Goal: Information Seeking & Learning: Learn about a topic

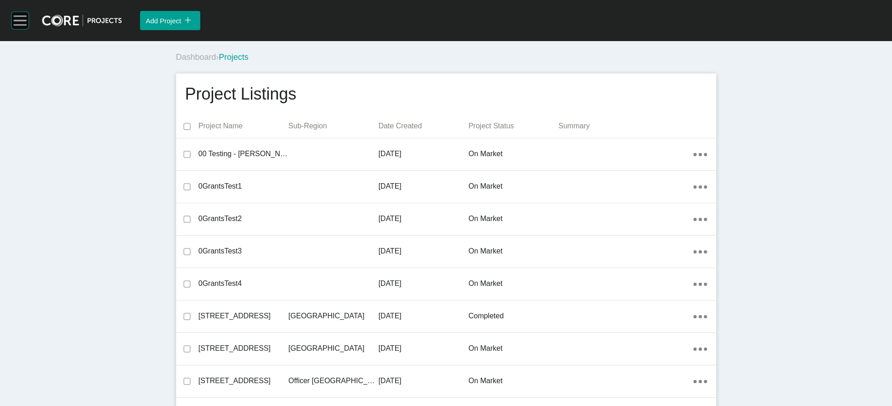
click at [26, 28] on rect at bounding box center [19, 20] width 17 height 17
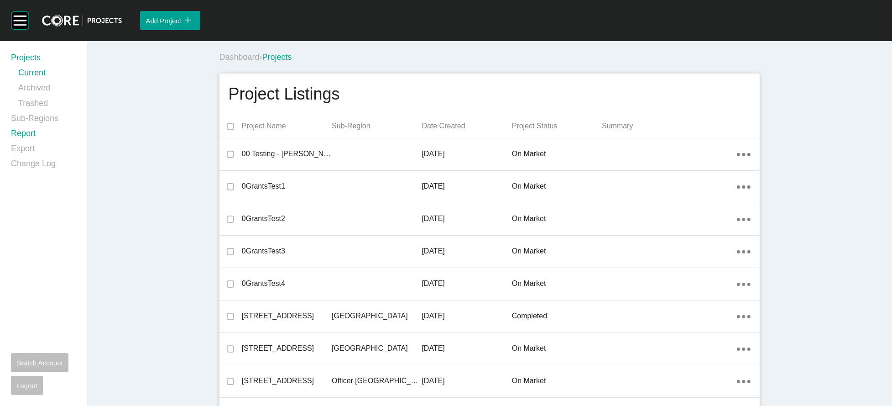
click at [32, 143] on link "Report" at bounding box center [43, 135] width 65 height 15
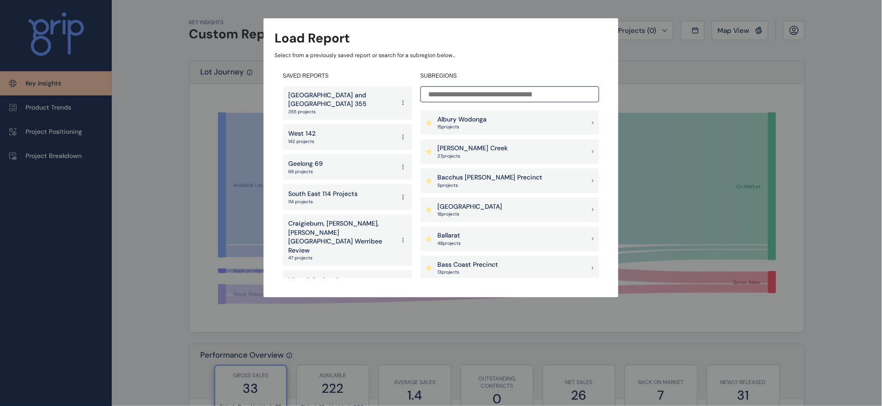
click at [351, 133] on div "West 142 142 projects" at bounding box center [348, 137] width 130 height 26
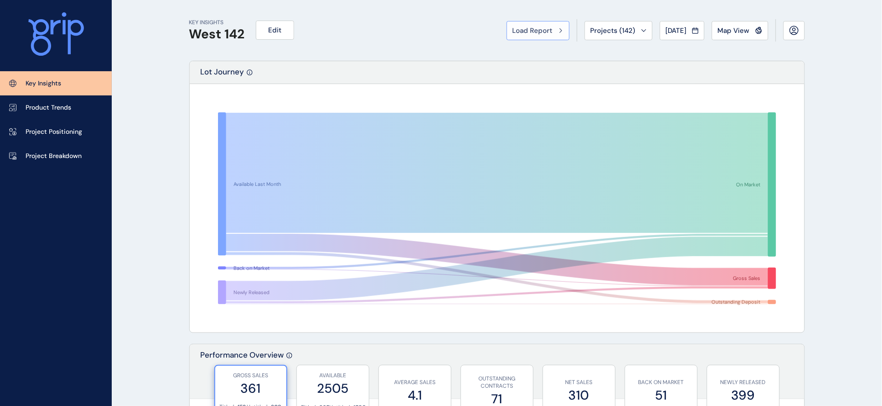
click at [507, 33] on button "Load Report" at bounding box center [538, 30] width 63 height 19
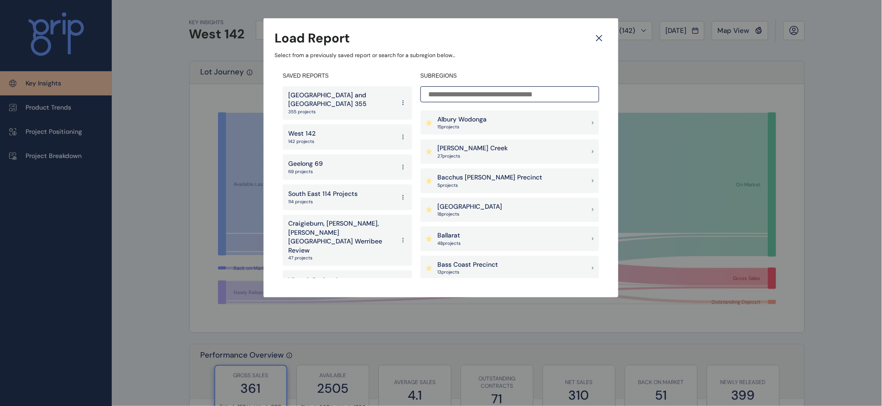
click at [302, 159] on p "Geelong 69" at bounding box center [305, 163] width 35 height 9
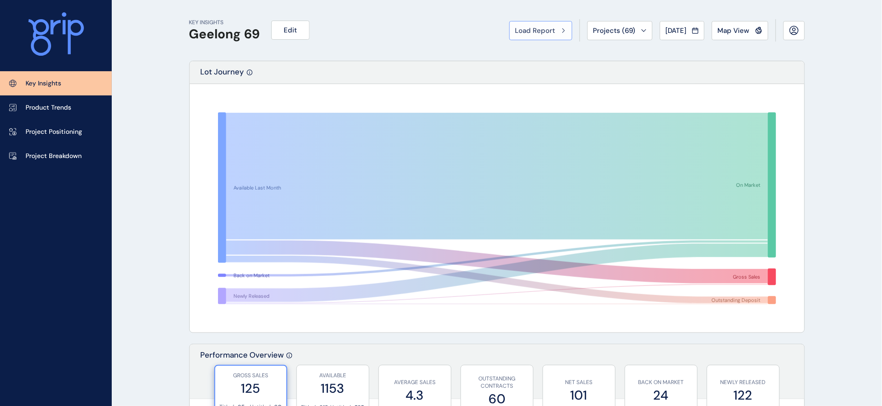
click at [510, 40] on button "Load Report" at bounding box center [541, 30] width 63 height 19
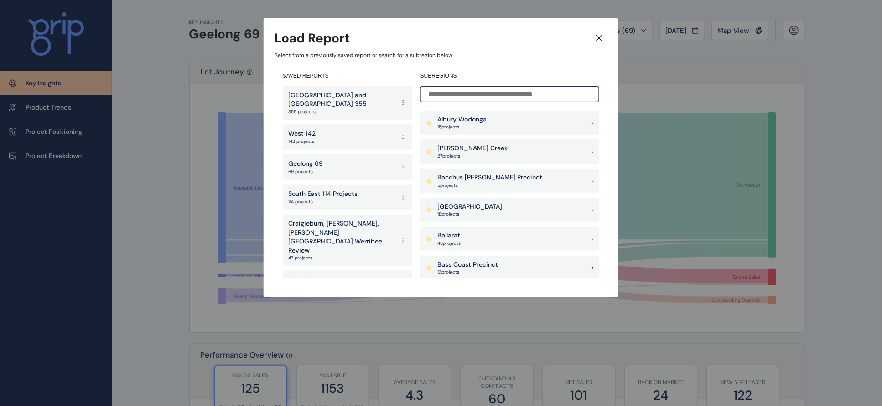
click at [303, 189] on p "South East 114 Projects" at bounding box center [322, 193] width 69 height 9
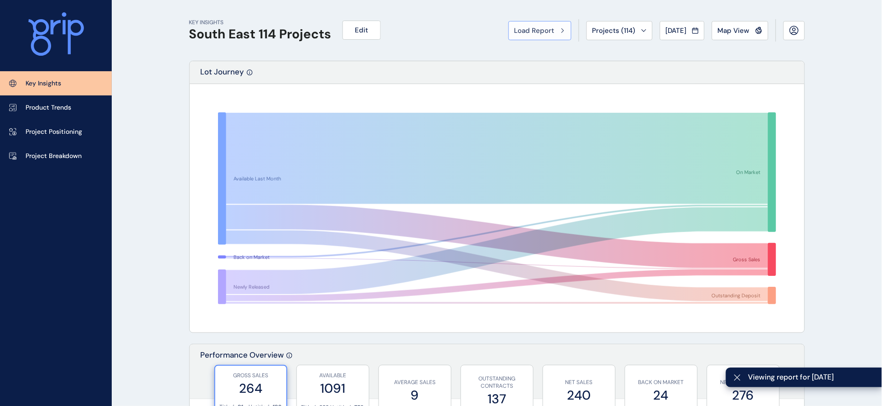
click at [515, 34] on span "Load Report" at bounding box center [535, 30] width 40 height 9
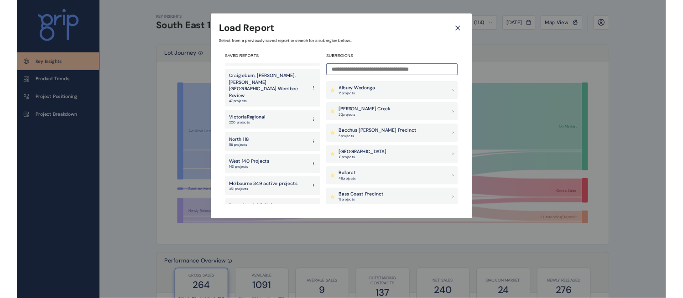
scroll to position [137, 0]
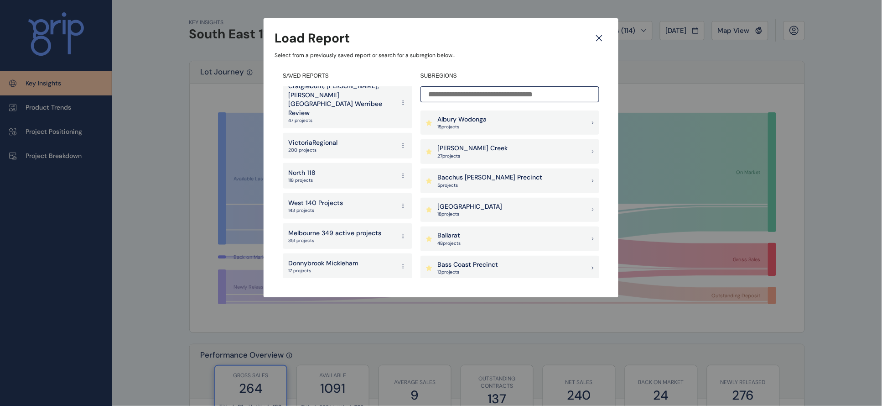
click at [330, 163] on div "North 118 118 projects" at bounding box center [348, 176] width 130 height 26
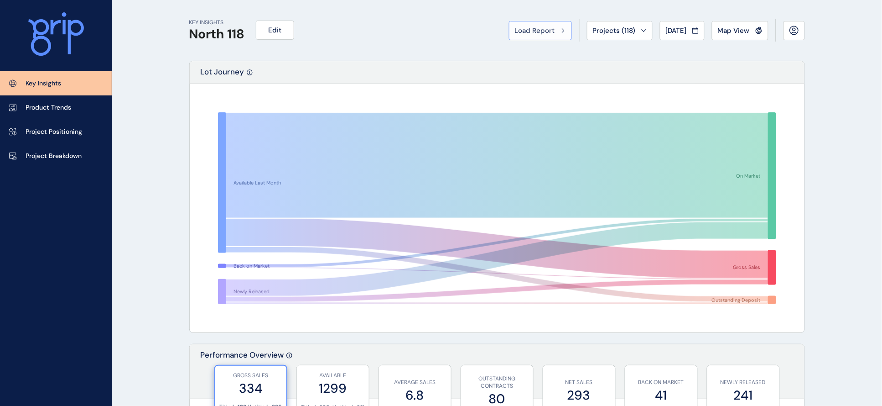
click at [515, 33] on span "Load Report" at bounding box center [535, 30] width 40 height 9
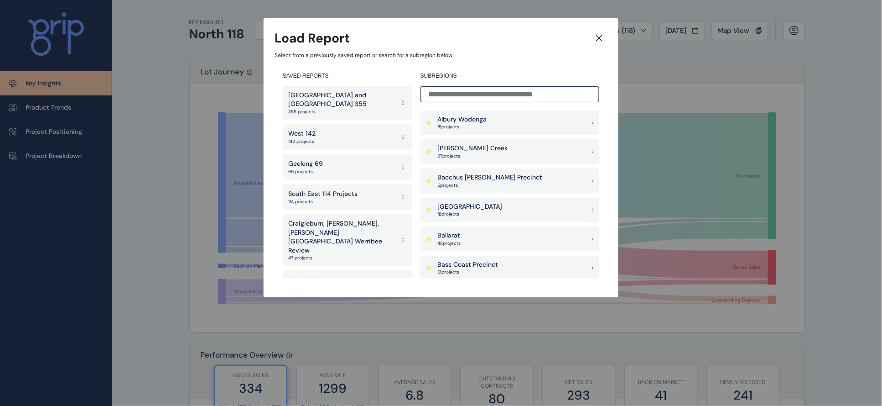
click at [352, 93] on p "[GEOGRAPHIC_DATA] and [GEOGRAPHIC_DATA] 355" at bounding box center [341, 100] width 107 height 18
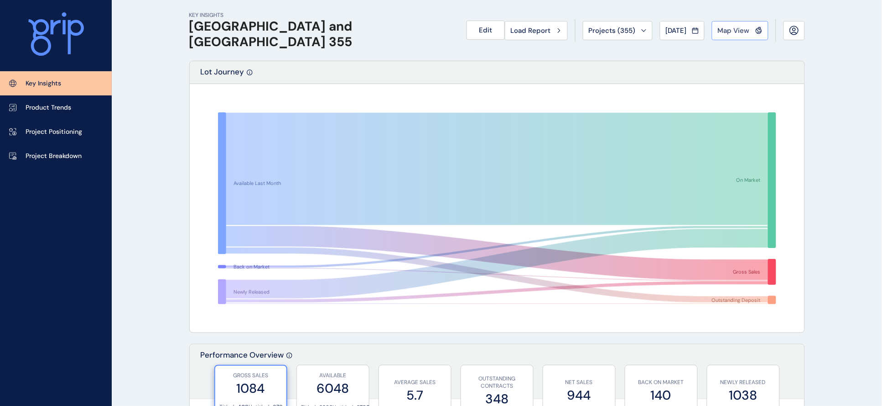
click at [619, 26] on span "Map View" at bounding box center [734, 30] width 32 height 9
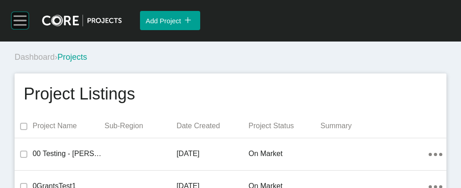
click at [24, 21] on rect at bounding box center [20, 20] width 13 height 1
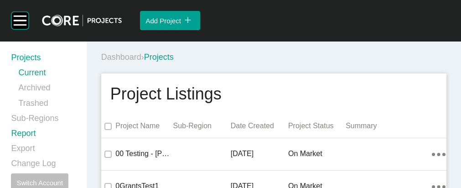
click at [38, 143] on link "Report" at bounding box center [43, 135] width 65 height 15
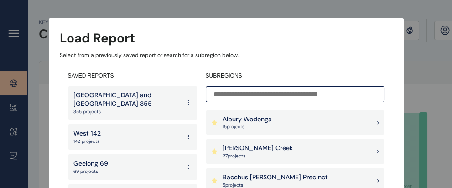
click at [104, 98] on p "[GEOGRAPHIC_DATA] and [GEOGRAPHIC_DATA] 355" at bounding box center [126, 100] width 107 height 18
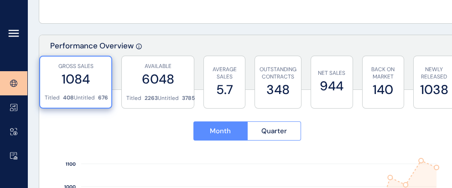
scroll to position [317, 0]
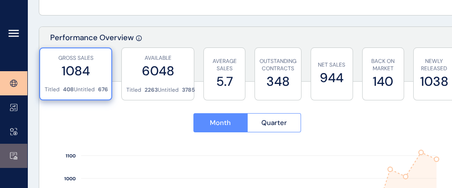
click at [13, 160] on link at bounding box center [13, 156] width 27 height 24
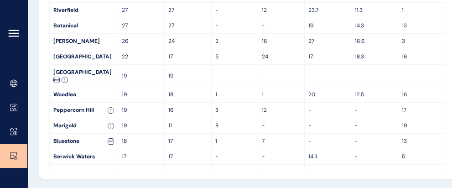
scroll to position [200, 0]
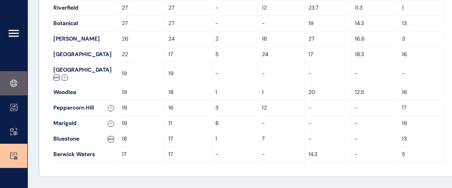
click at [12, 84] on icon at bounding box center [13, 83] width 3 height 7
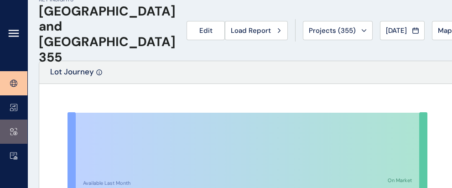
click at [10, 130] on icon at bounding box center [11, 130] width 3 height 2
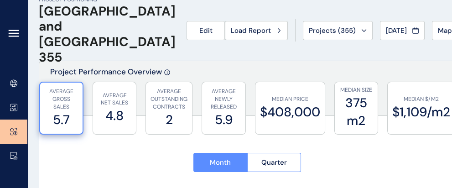
type input "********"
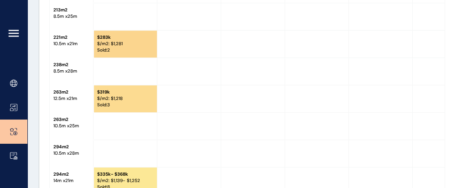
scroll to position [1083, 0]
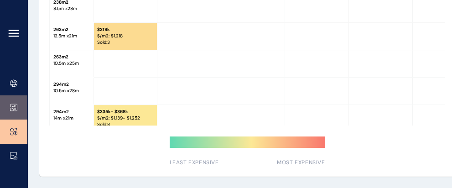
click at [11, 106] on icon at bounding box center [13, 108] width 7 height 8
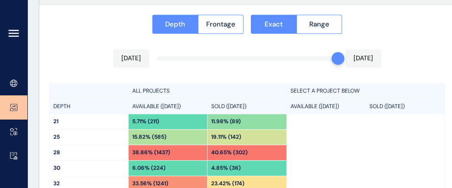
type input "**********"
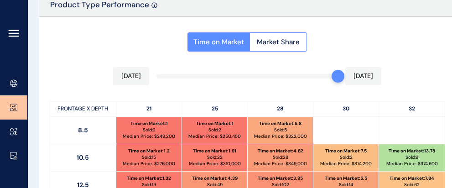
scroll to position [426, 0]
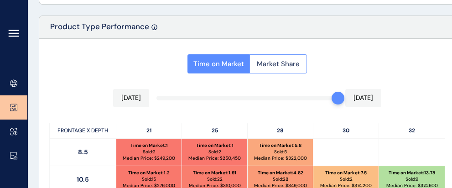
click at [300, 68] on span "Market Share" at bounding box center [278, 63] width 43 height 9
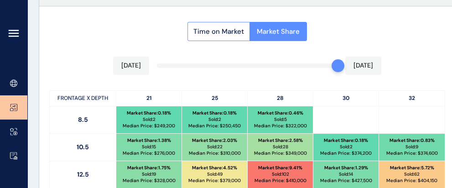
scroll to position [430, 0]
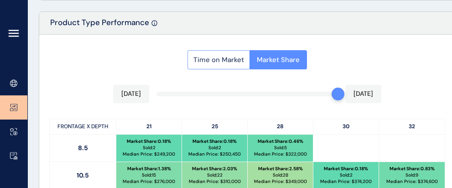
click at [244, 62] on span "Time on Market" at bounding box center [218, 59] width 51 height 9
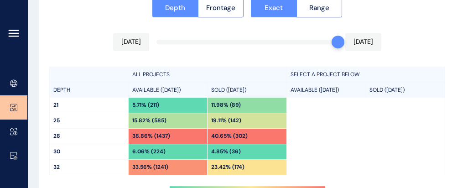
scroll to position [807, 0]
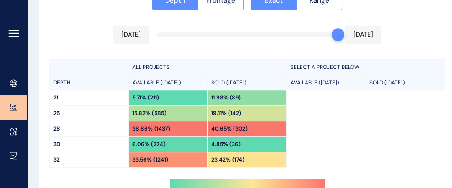
click at [227, 5] on span "Frontage" at bounding box center [220, 0] width 29 height 9
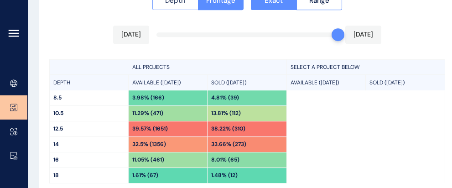
click at [179, 5] on span "Depth" at bounding box center [175, 0] width 20 height 9
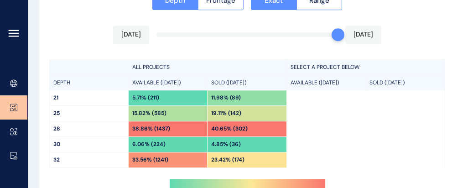
click at [207, 5] on span "Frontage" at bounding box center [220, 0] width 29 height 9
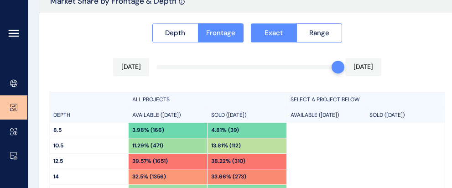
scroll to position [773, 0]
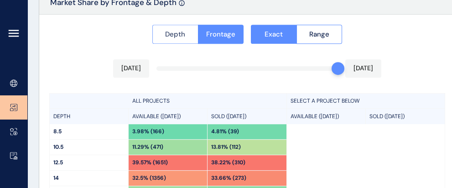
click at [173, 39] on span "Depth" at bounding box center [175, 34] width 20 height 9
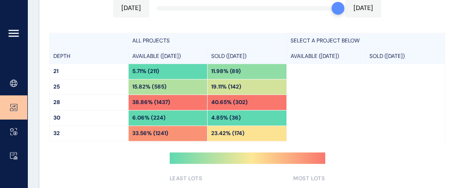
scroll to position [836, 0]
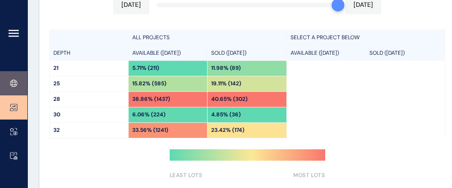
click at [15, 83] on icon at bounding box center [13, 83] width 7 height 8
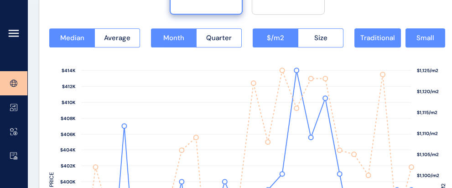
scroll to position [1196, 0]
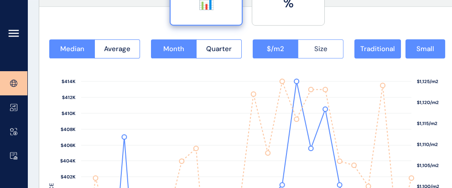
click at [322, 48] on button "Size" at bounding box center [321, 48] width 46 height 19
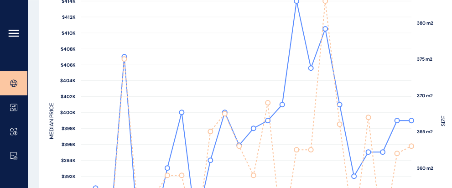
scroll to position [1292, 0]
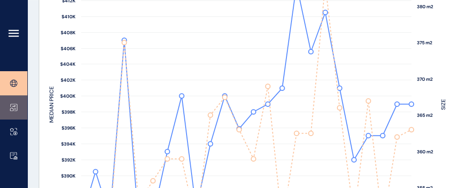
click at [14, 113] on link at bounding box center [13, 107] width 27 height 24
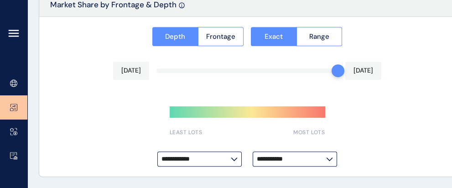
type input "**********"
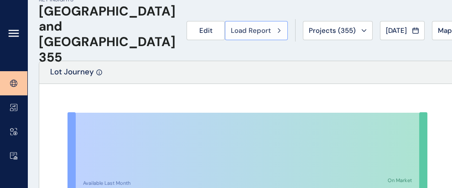
click at [231, 28] on span "Load Report" at bounding box center [251, 30] width 40 height 9
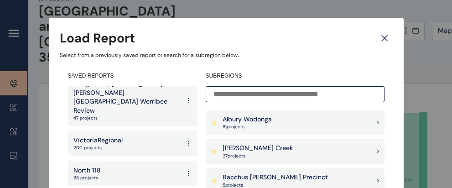
scroll to position [141, 0]
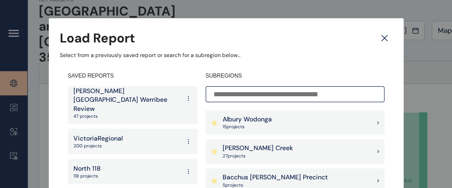
click at [149, 159] on div "North 118 118 projects" at bounding box center [133, 172] width 130 height 26
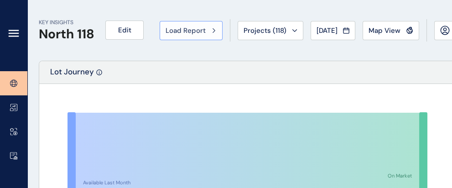
click at [191, 32] on button "Load Report" at bounding box center [191, 30] width 63 height 19
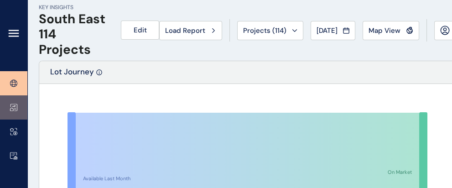
click at [12, 110] on icon at bounding box center [13, 108] width 7 height 8
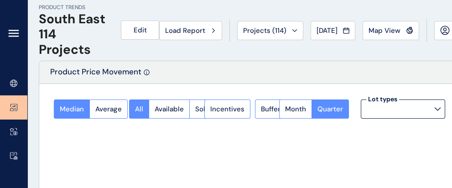
type input "**********"
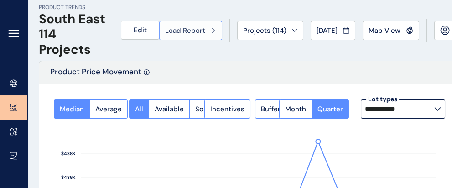
click at [166, 35] on span "Load Report" at bounding box center [185, 30] width 40 height 9
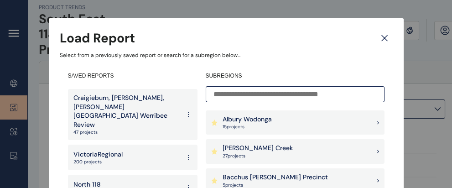
scroll to position [136, 0]
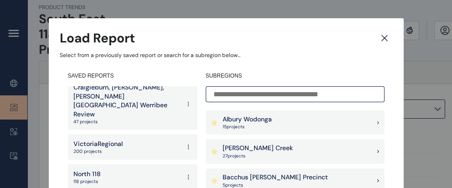
click at [137, 164] on div "North 118 118 projects" at bounding box center [133, 177] width 130 height 26
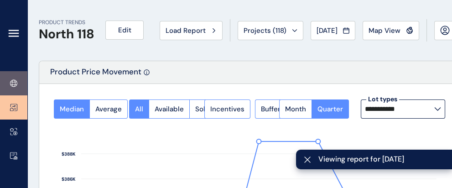
click at [13, 82] on icon at bounding box center [13, 82] width 6 height 0
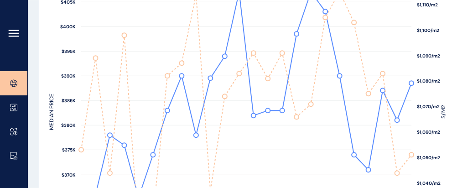
scroll to position [1305, 0]
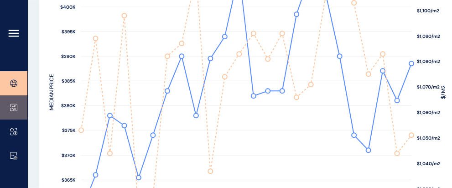
click at [13, 109] on icon at bounding box center [13, 108] width 7 height 8
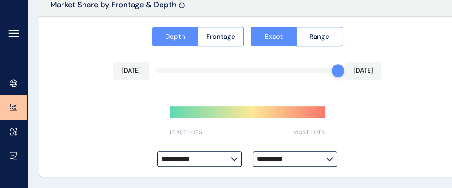
type input "**********"
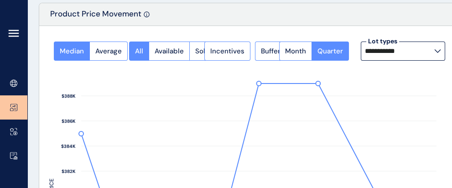
scroll to position [55, 0]
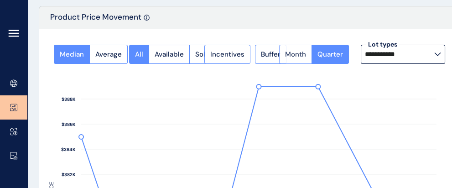
click at [306, 56] on span "Month" at bounding box center [295, 54] width 21 height 9
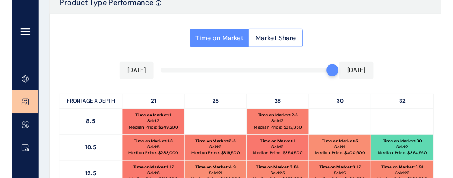
scroll to position [467, 0]
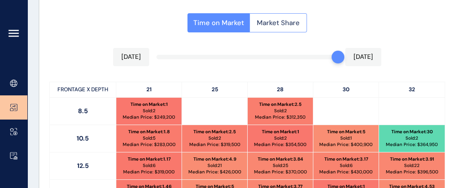
click at [300, 27] on span "Market Share" at bounding box center [278, 22] width 43 height 9
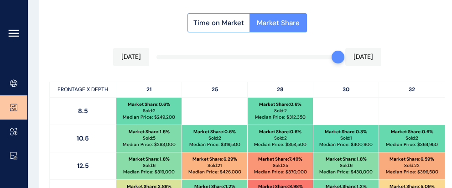
click at [376, 41] on div "Time on Market Market Share Aug 2025 Aug 2025 FRONTAGE X DEPTH 21 25 28 30 32 8…" at bounding box center [247, 142] width 416 height 288
